Goal: Transaction & Acquisition: Purchase product/service

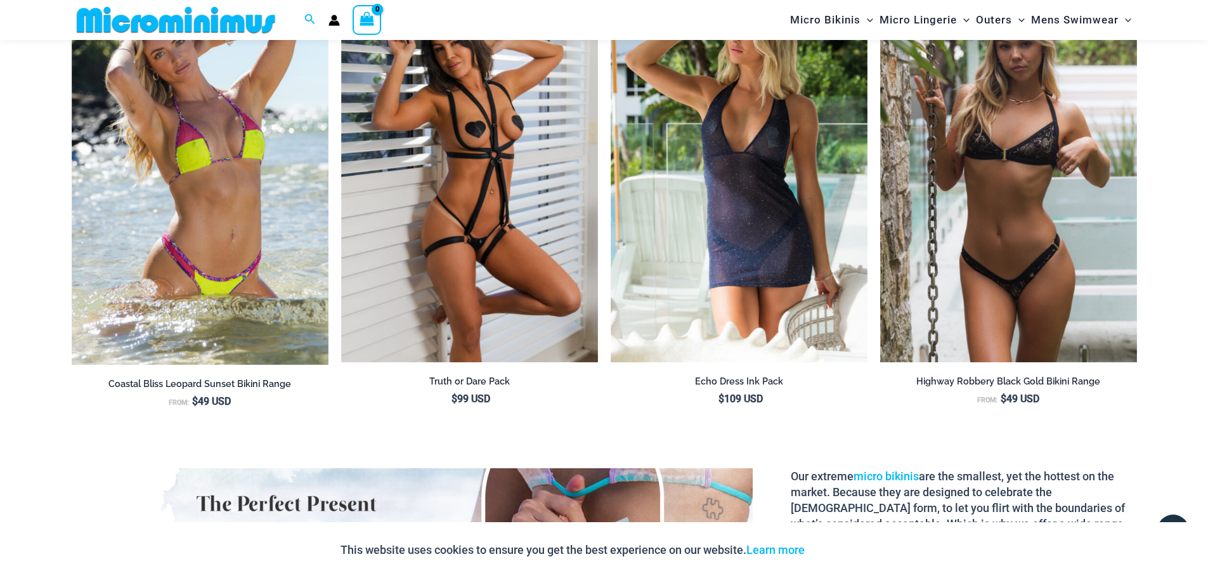
scroll to position [1262, 0]
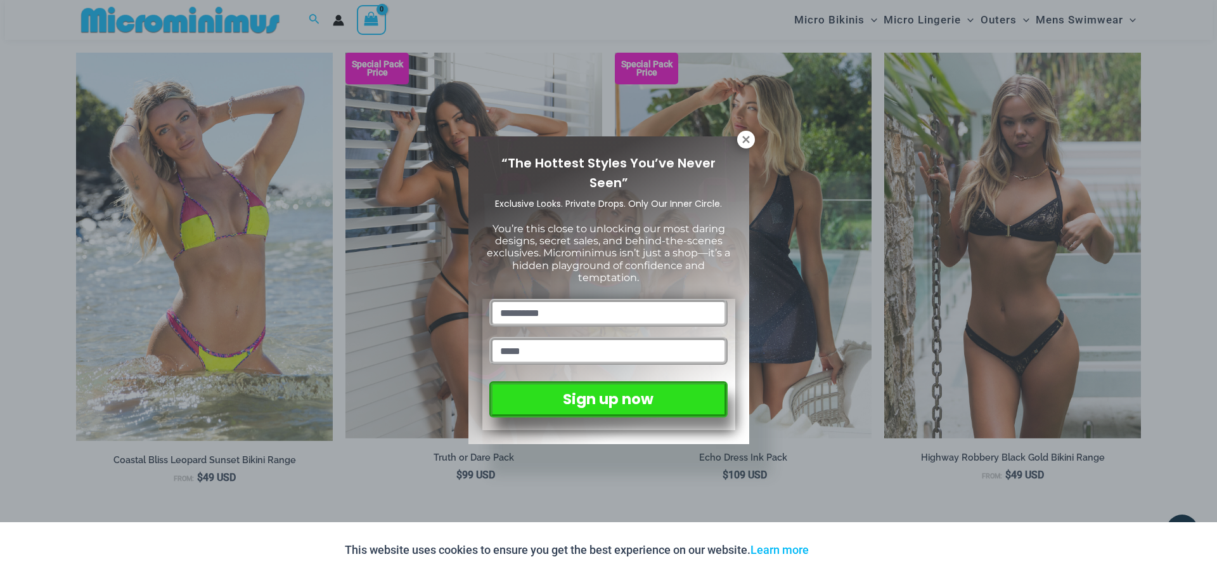
drag, startPoint x: 1212, startPoint y: 42, endPoint x: 1210, endPoint y: 129, distance: 86.9
click at [751, 139] on button at bounding box center [746, 140] width 18 height 18
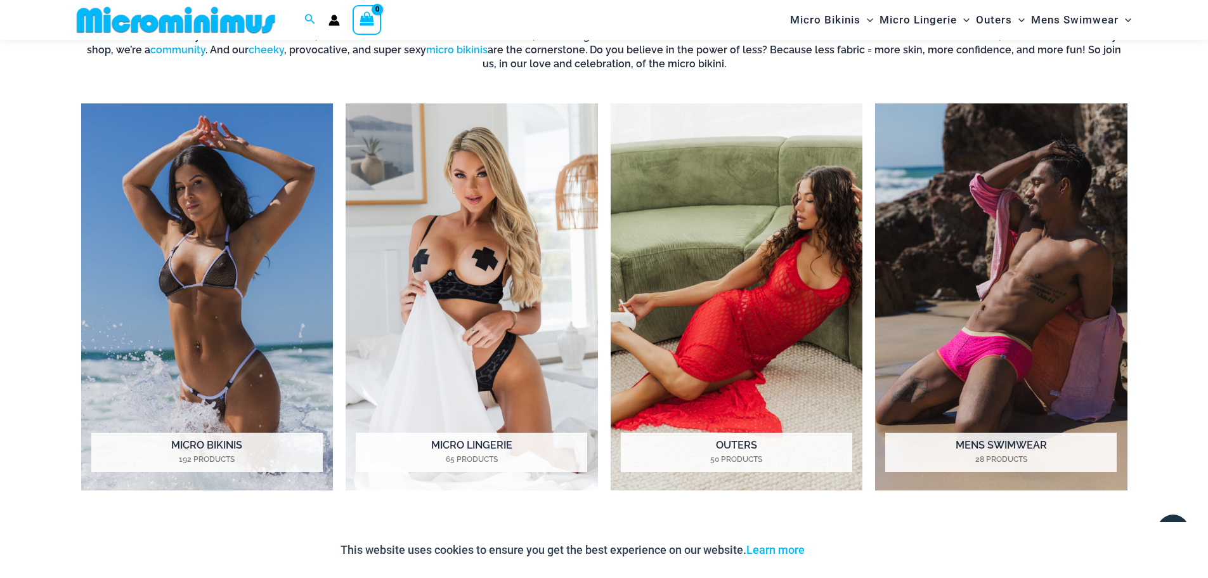
scroll to position [679, 0]
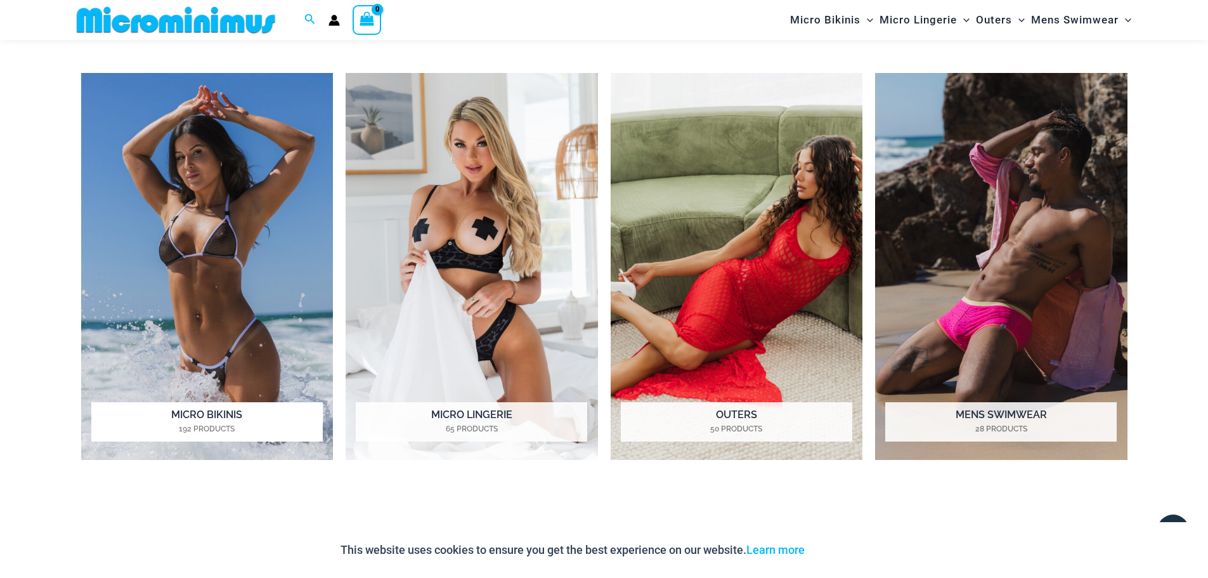
click at [205, 414] on h2 "Micro Bikinis 192 Products" at bounding box center [206, 421] width 231 height 39
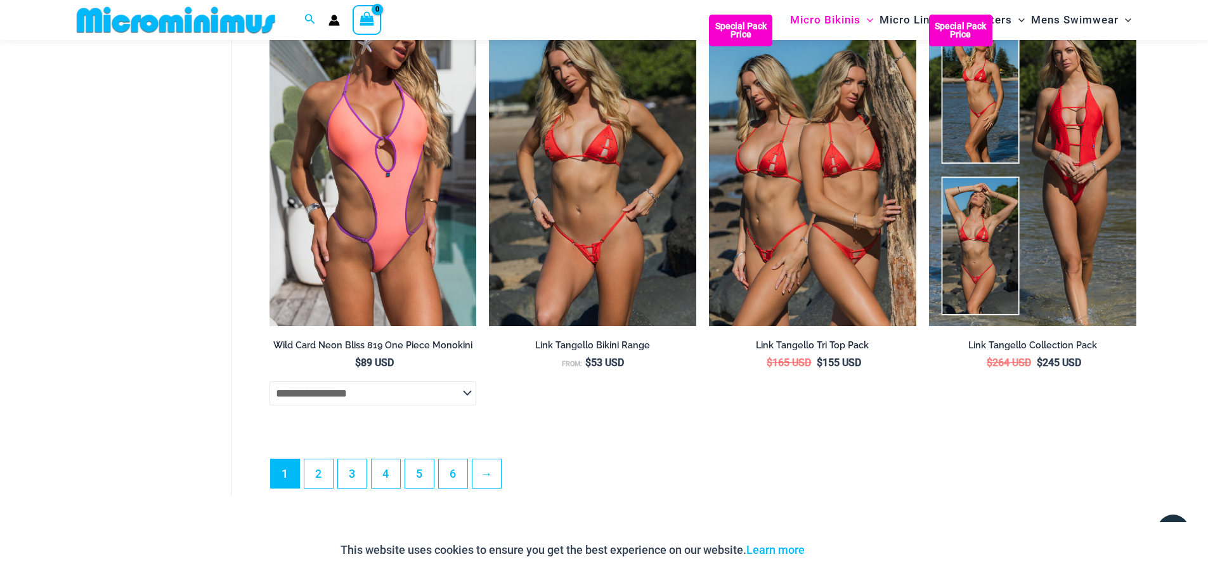
scroll to position [3454, 0]
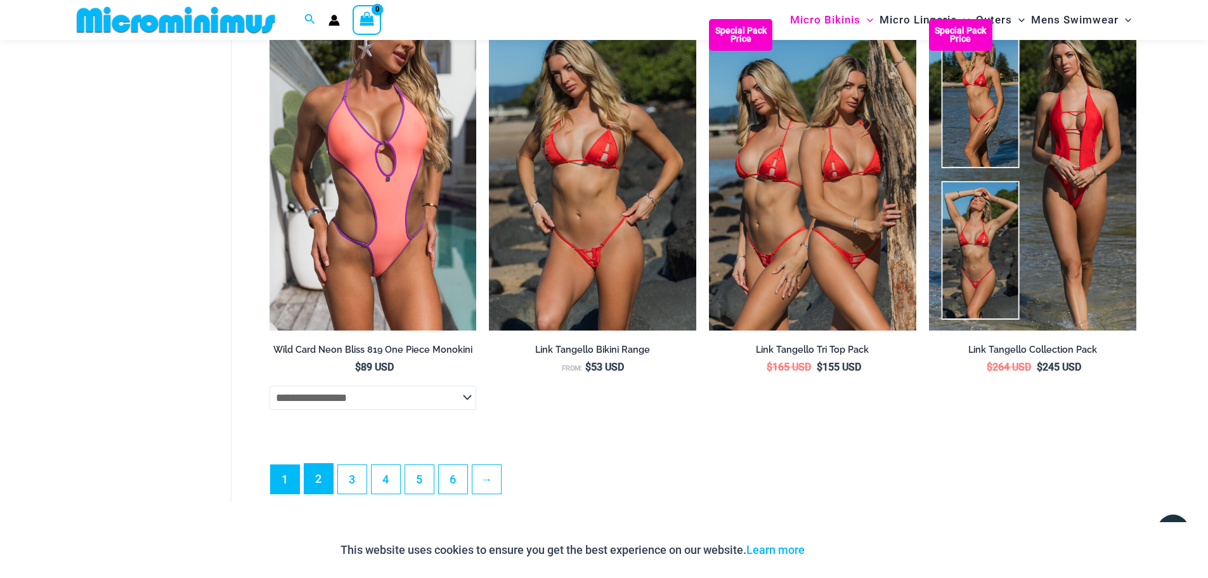
click at [315, 490] on link "2" at bounding box center [318, 479] width 29 height 30
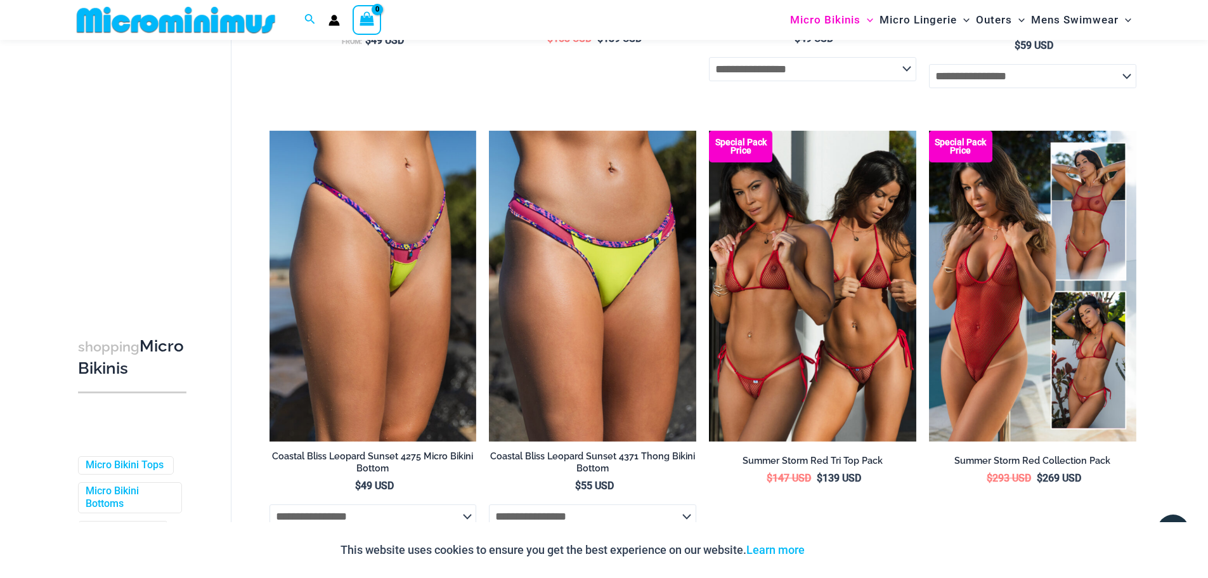
scroll to position [910, 0]
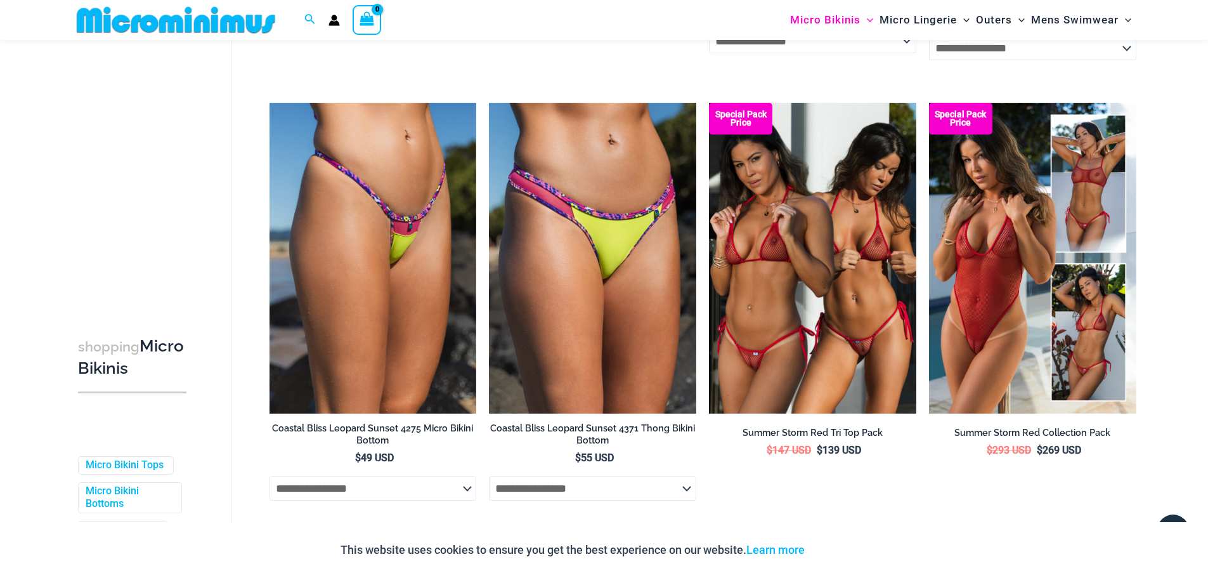
drag, startPoint x: 1211, startPoint y: 68, endPoint x: 1218, endPoint y: 204, distance: 135.2
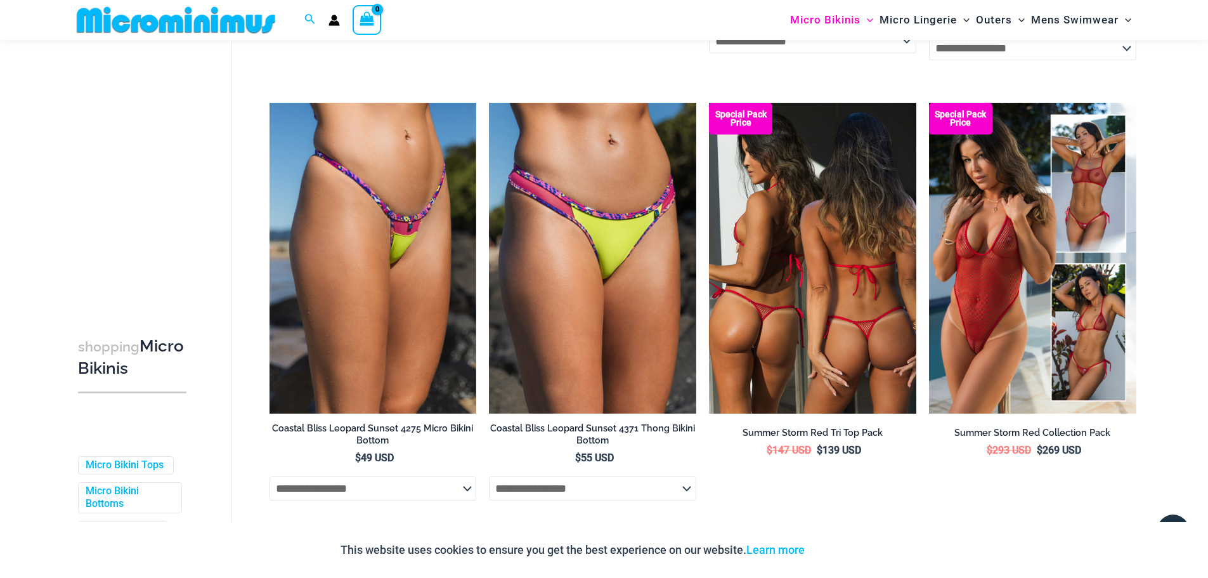
click at [812, 344] on img at bounding box center [812, 258] width 207 height 311
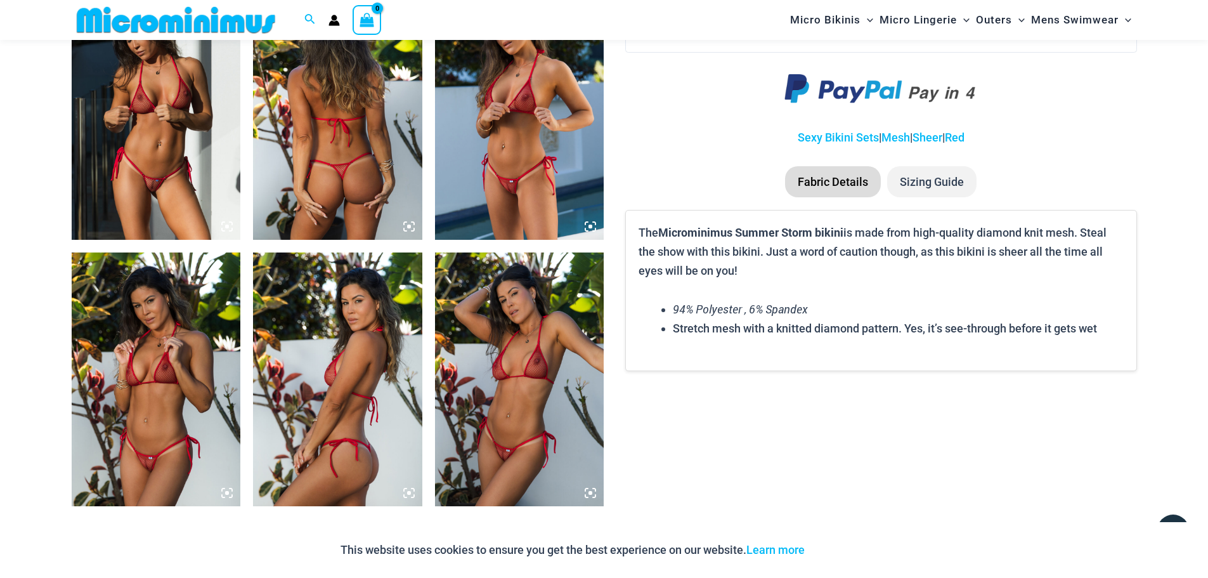
scroll to position [1415, 0]
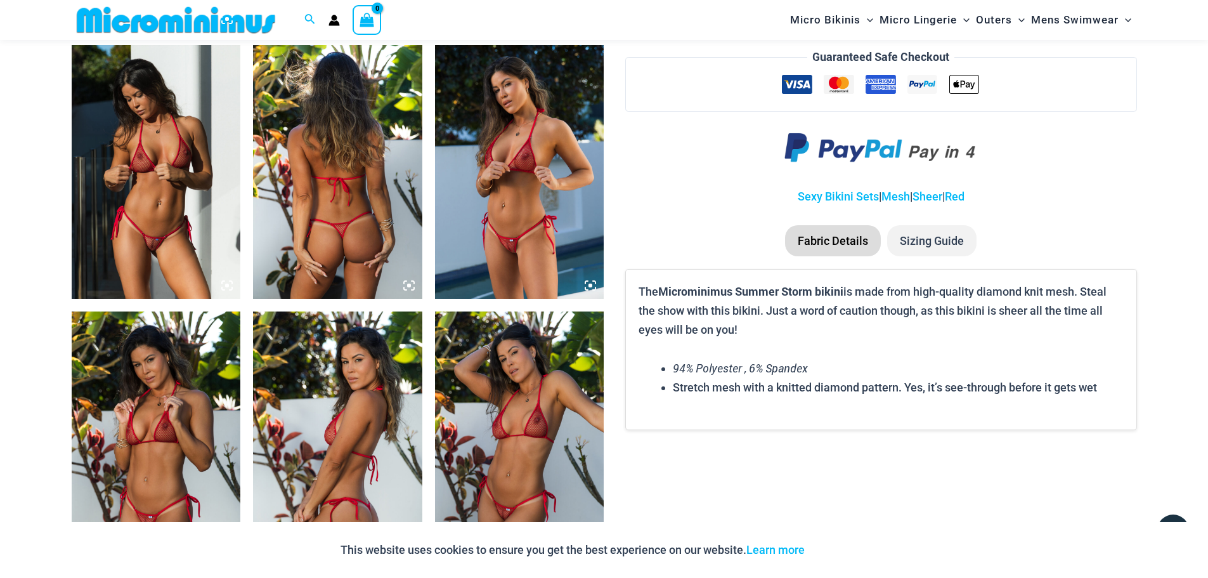
click at [119, 236] on img at bounding box center [156, 172] width 169 height 254
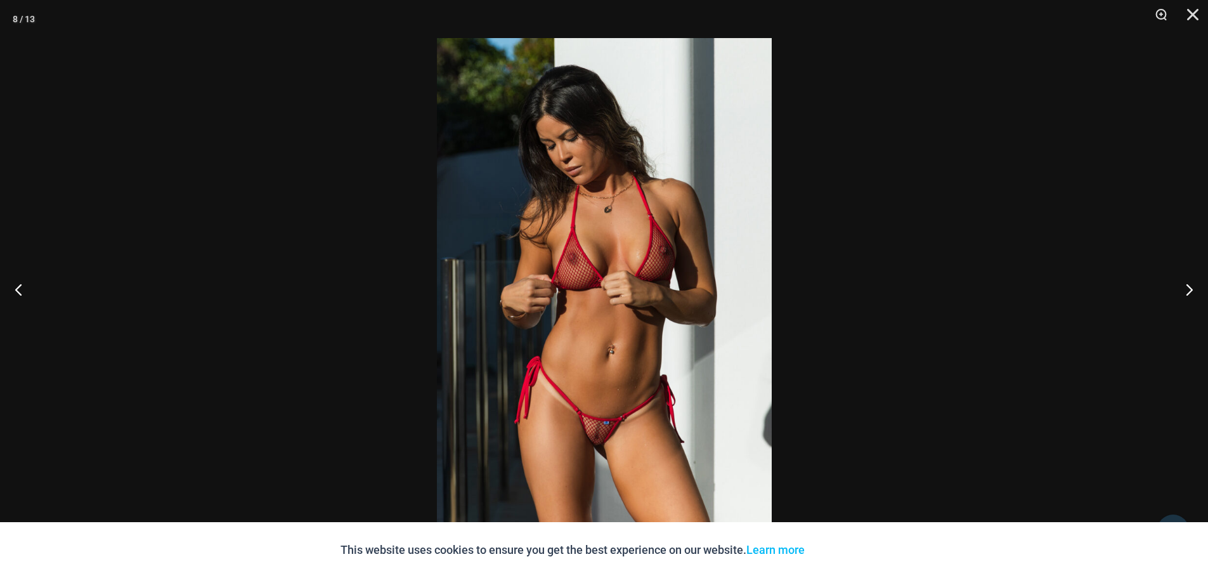
click at [630, 320] on img at bounding box center [604, 289] width 335 height 502
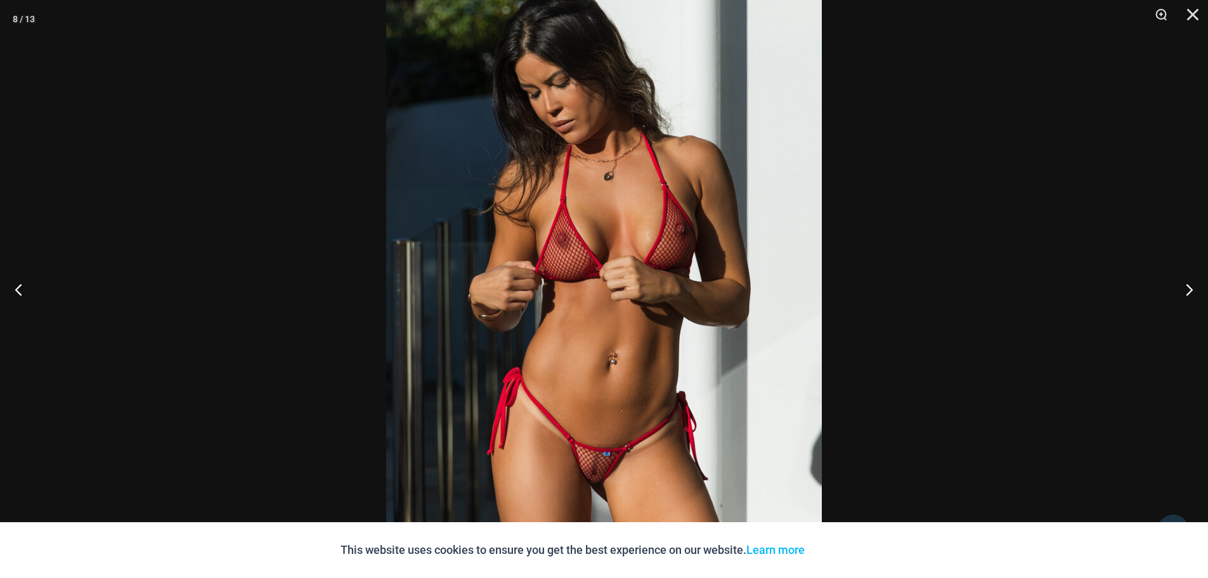
click at [622, 335] on img at bounding box center [604, 279] width 436 height 653
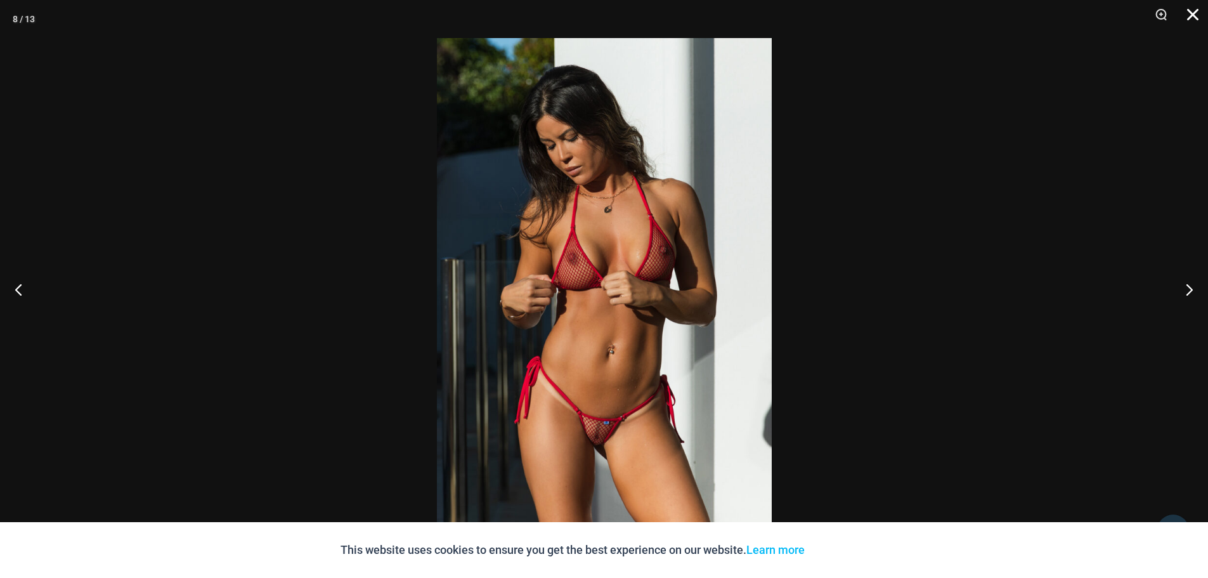
click at [1193, 11] on button "Close" at bounding box center [1188, 19] width 32 height 38
